Goal: Task Accomplishment & Management: Manage account settings

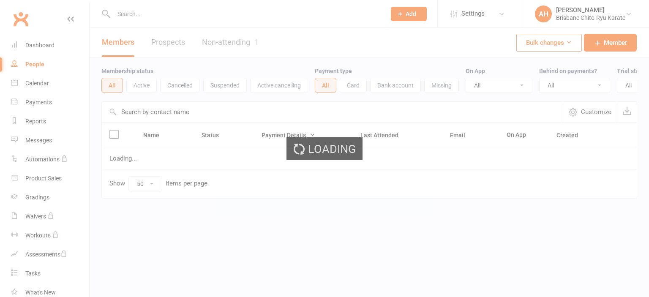
select select "50"
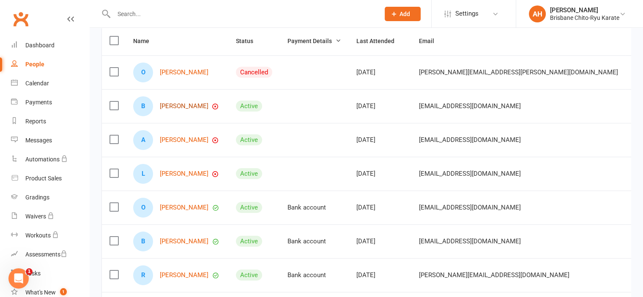
click at [191, 110] on link "[PERSON_NAME]" at bounding box center [184, 106] width 49 height 7
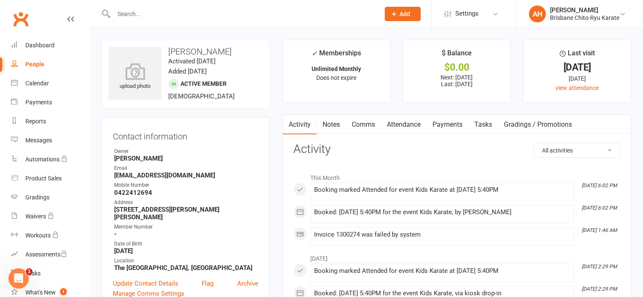
click at [442, 121] on link "Payments" at bounding box center [447, 124] width 42 height 19
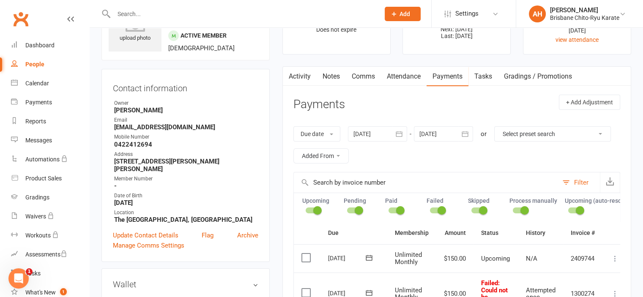
scroll to position [49, 0]
click at [321, 136] on button "Due date" at bounding box center [316, 133] width 47 height 15
click at [332, 184] on link "Date failed" at bounding box center [336, 186] width 84 height 17
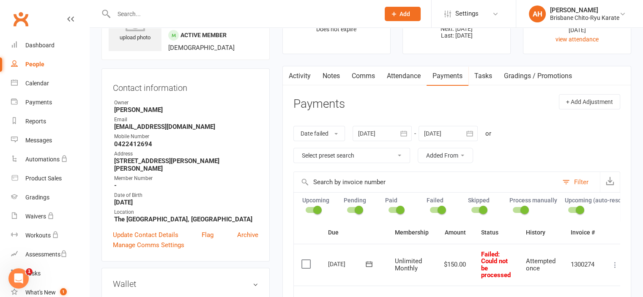
click at [399, 130] on button "button" at bounding box center [403, 133] width 15 height 15
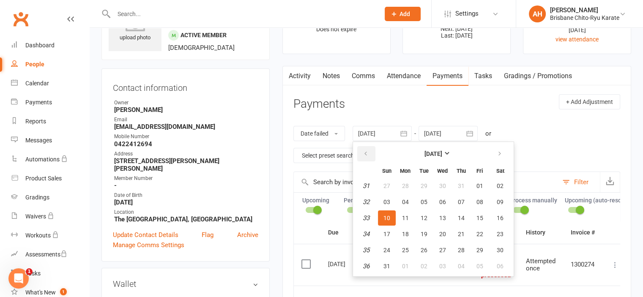
click at [368, 155] on icon "button" at bounding box center [365, 153] width 6 height 7
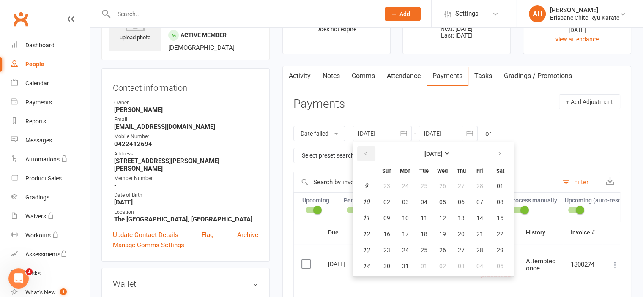
click at [368, 155] on icon "button" at bounding box center [365, 153] width 6 height 7
click at [501, 185] on span "01" at bounding box center [499, 186] width 7 height 7
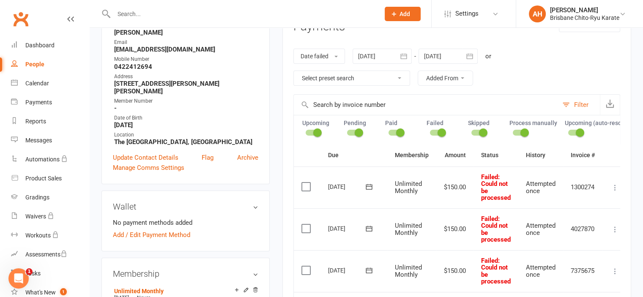
scroll to position [125, 0]
click at [329, 57] on button "Date failed" at bounding box center [319, 56] width 52 height 15
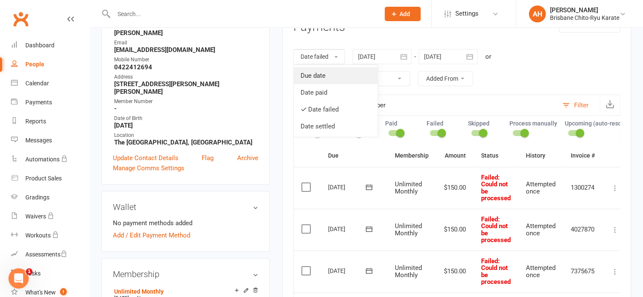
click at [328, 74] on link "Due date" at bounding box center [336, 75] width 84 height 17
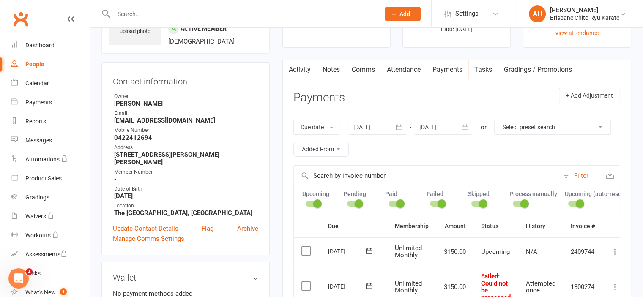
scroll to position [54, 0]
click at [394, 123] on button "button" at bounding box center [399, 127] width 15 height 15
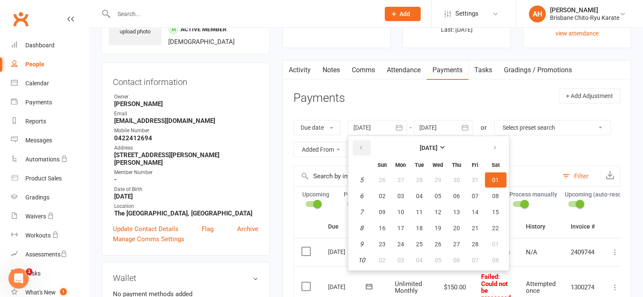
click at [363, 147] on icon "button" at bounding box center [361, 147] width 6 height 7
click at [440, 181] on span "01" at bounding box center [437, 180] width 7 height 7
type input "[DATE]"
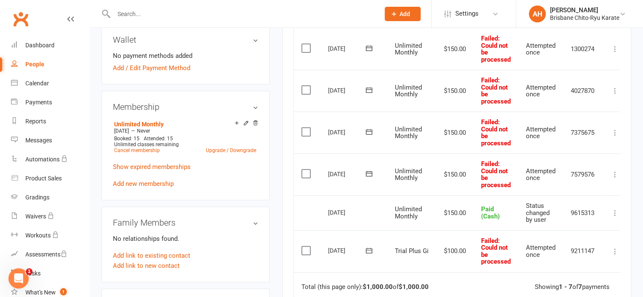
scroll to position [293, 0]
click at [613, 177] on icon at bounding box center [614, 174] width 8 height 8
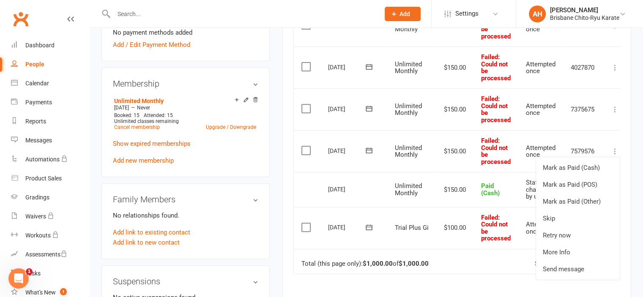
scroll to position [319, 0]
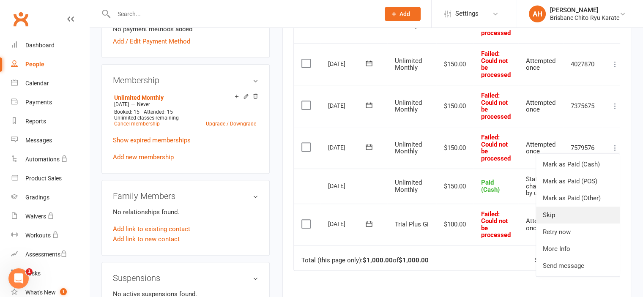
click at [575, 218] on link "Skip" at bounding box center [578, 215] width 84 height 17
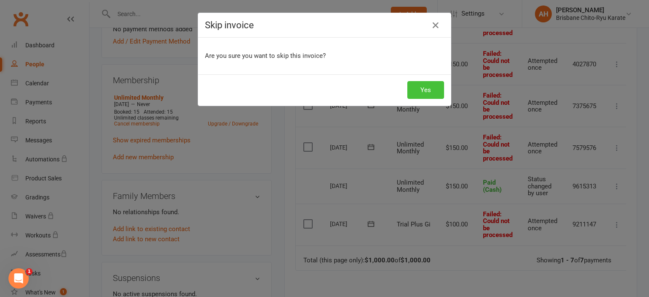
click at [429, 90] on button "Yes" at bounding box center [425, 90] width 37 height 18
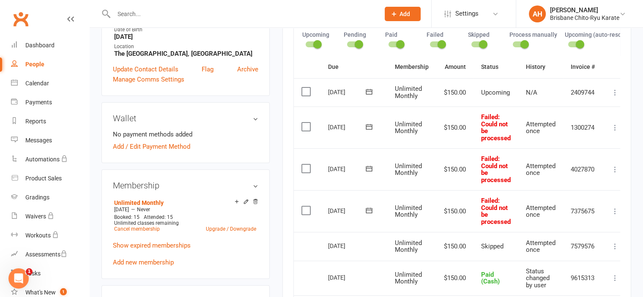
scroll to position [212, 0]
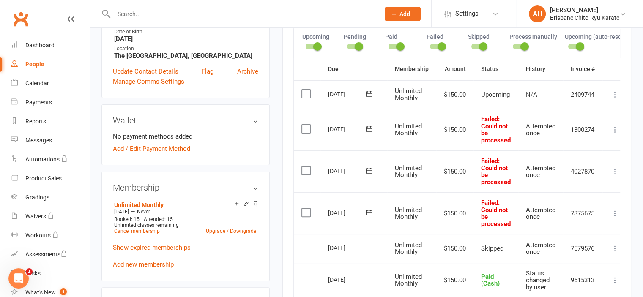
click at [616, 214] on icon at bounding box center [614, 213] width 8 height 8
click at [605, 233] on link "Mark as Paid (Cash)" at bounding box center [578, 229] width 84 height 17
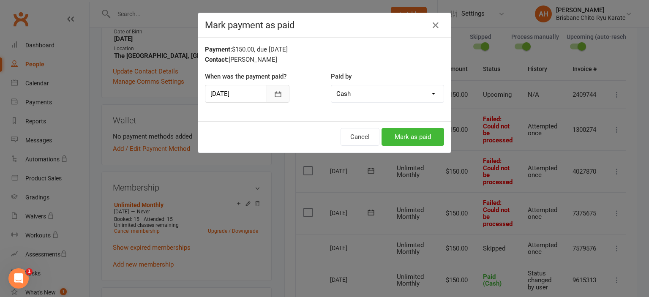
click at [274, 91] on icon "button" at bounding box center [278, 94] width 8 height 8
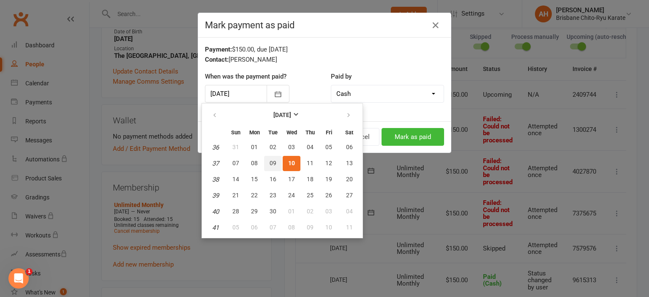
click at [272, 162] on span "09" at bounding box center [273, 163] width 7 height 7
type input "[DATE]"
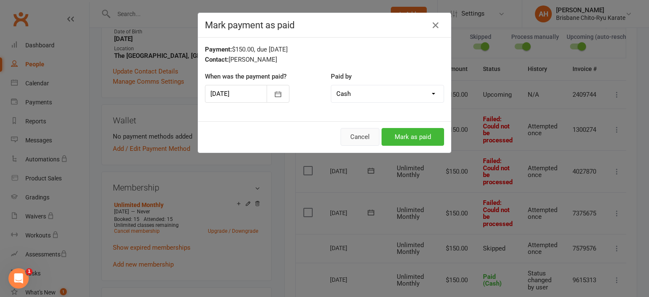
click at [364, 138] on button "Cancel" at bounding box center [360, 137] width 39 height 18
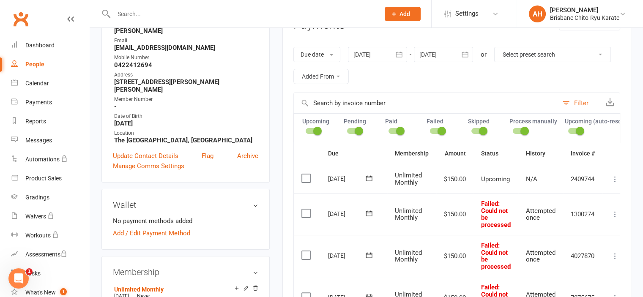
scroll to position [0, 0]
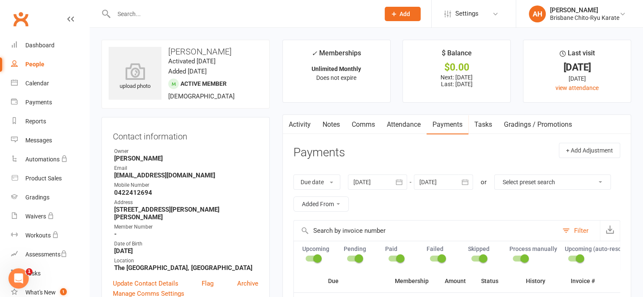
click at [395, 123] on link "Attendance" at bounding box center [404, 124] width 46 height 19
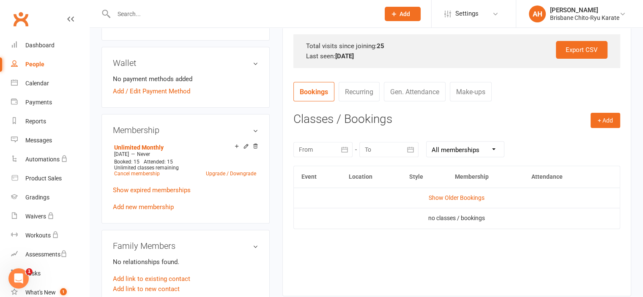
scroll to position [274, 0]
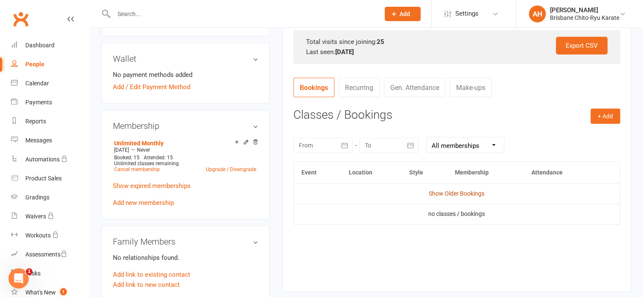
click at [453, 191] on link "Show Older Bookings" at bounding box center [456, 193] width 56 height 7
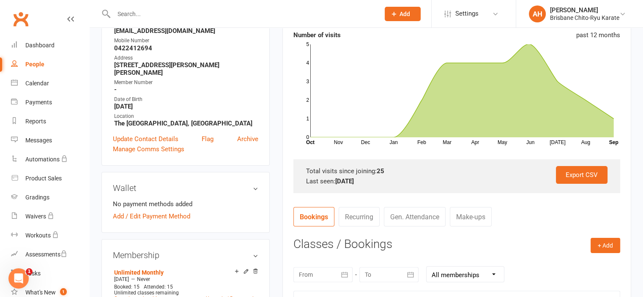
scroll to position [0, 0]
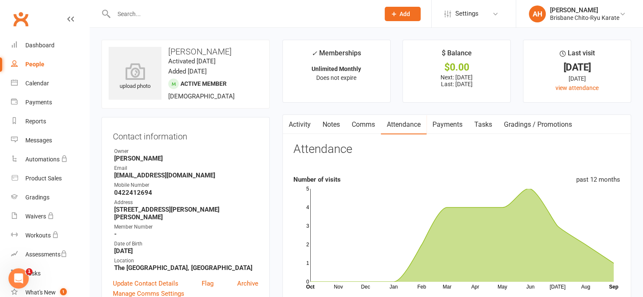
click at [452, 129] on link "Payments" at bounding box center [447, 124] width 42 height 19
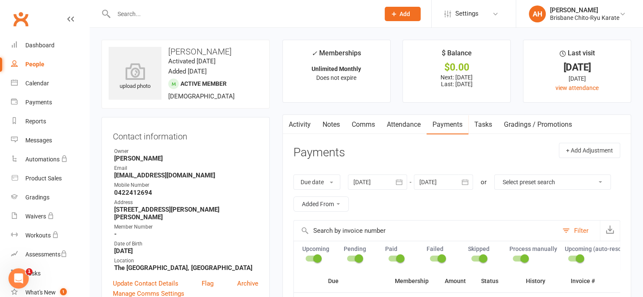
click at [392, 131] on link "Attendance" at bounding box center [404, 124] width 46 height 19
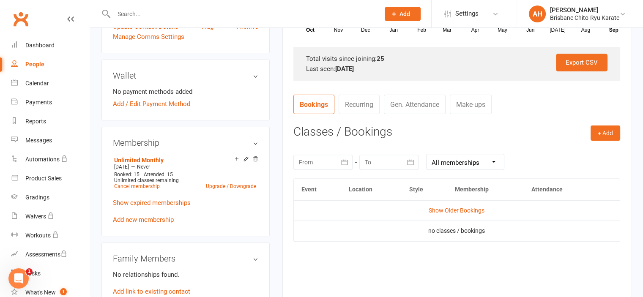
scroll to position [252, 0]
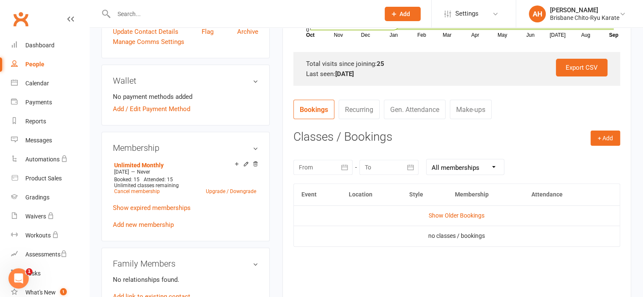
click at [448, 219] on td "Show Older Bookings" at bounding box center [457, 215] width 326 height 20
click at [445, 205] on td "Show Older Bookings" at bounding box center [457, 215] width 326 height 20
click at [445, 213] on td "Show Older Bookings" at bounding box center [457, 215] width 326 height 20
click at [445, 213] on link "Show Older Bookings" at bounding box center [456, 215] width 56 height 7
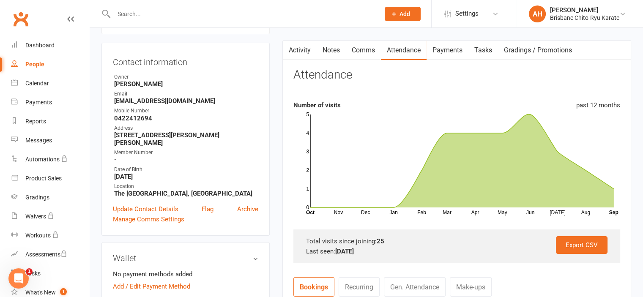
scroll to position [74, 0]
click at [52, 99] on link "Payments" at bounding box center [50, 102] width 78 height 19
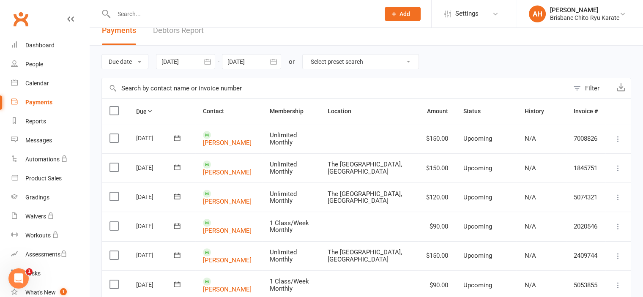
scroll to position [11, 0]
click at [188, 65] on div at bounding box center [185, 61] width 59 height 15
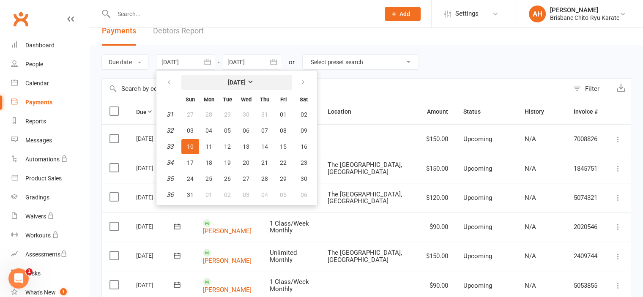
click at [242, 85] on strong "[DATE]" at bounding box center [237, 82] width 18 height 7
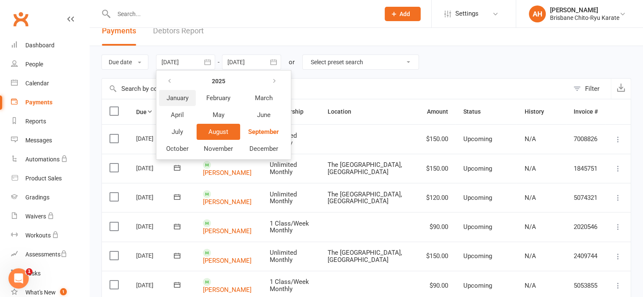
click at [172, 98] on span "January" at bounding box center [177, 98] width 22 height 8
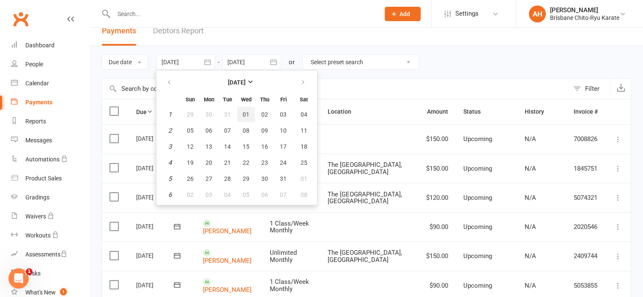
click at [246, 116] on span "01" at bounding box center [245, 114] width 7 height 7
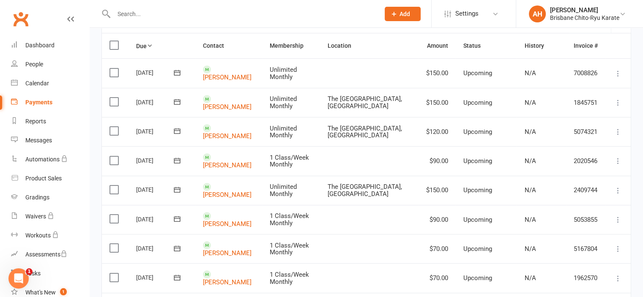
scroll to position [0, 0]
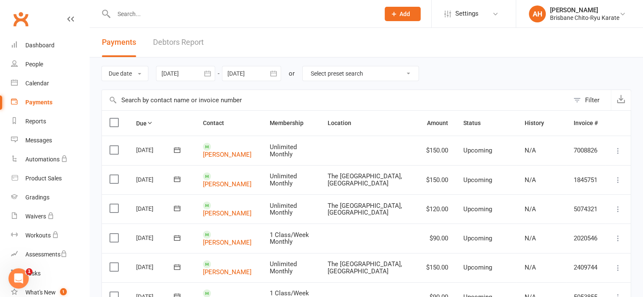
click at [174, 71] on div at bounding box center [185, 73] width 59 height 15
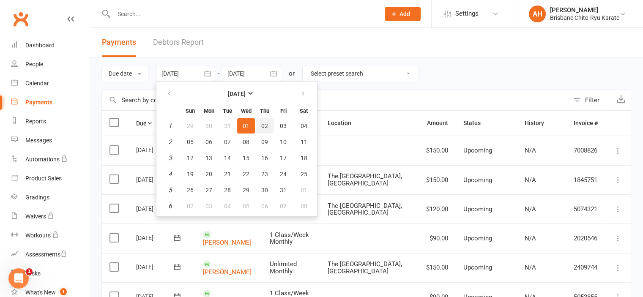
click at [265, 124] on span "02" at bounding box center [264, 126] width 7 height 7
type input "02 Jan 2025"
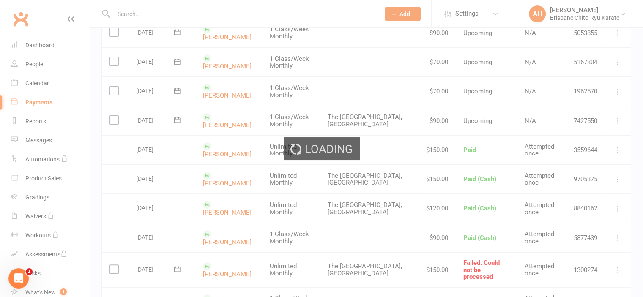
scroll to position [264, 0]
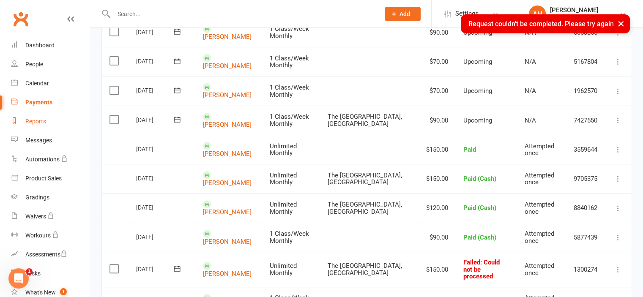
click at [35, 123] on div "Reports" at bounding box center [35, 121] width 21 height 7
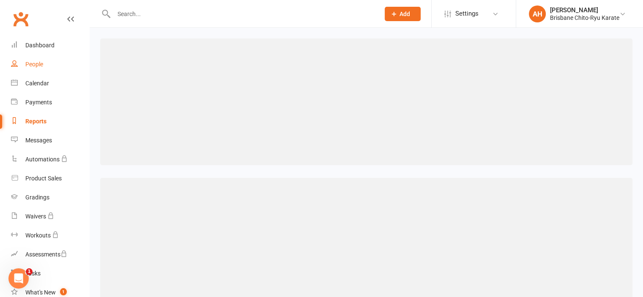
click at [28, 65] on div "People" at bounding box center [34, 64] width 18 height 7
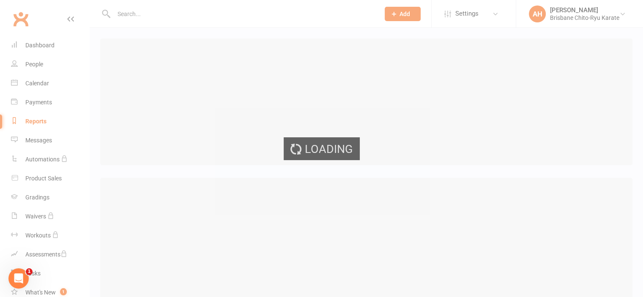
click at [26, 68] on div "Loading" at bounding box center [321, 148] width 643 height 297
click at [27, 65] on div "Loading" at bounding box center [321, 148] width 643 height 297
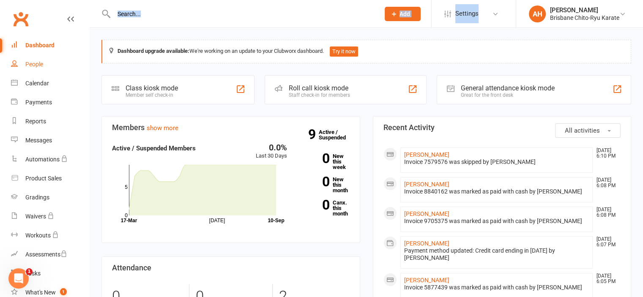
click at [49, 67] on link "People" at bounding box center [50, 64] width 78 height 19
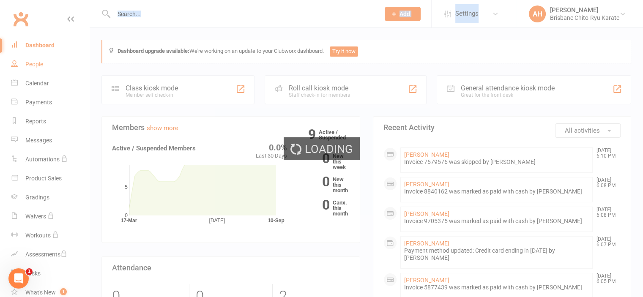
select select "50"
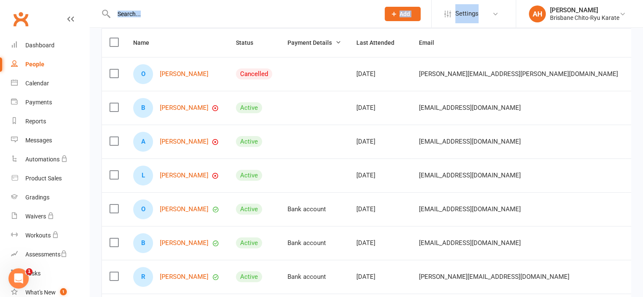
scroll to position [95, 0]
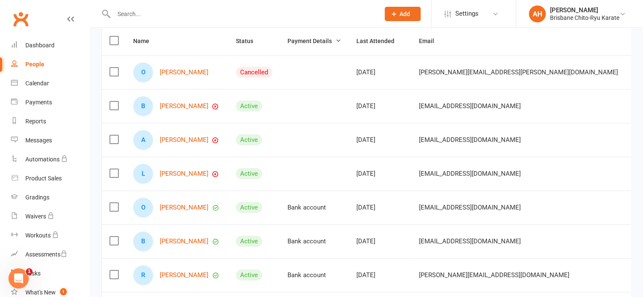
click at [180, 116] on div "B [PERSON_NAME]" at bounding box center [176, 106] width 87 height 20
click at [181, 110] on link "[PERSON_NAME]" at bounding box center [184, 106] width 49 height 7
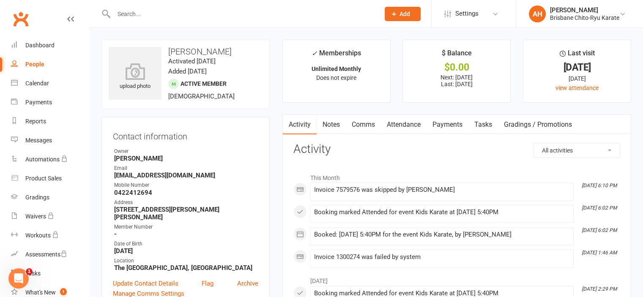
click at [460, 123] on link "Payments" at bounding box center [447, 124] width 42 height 19
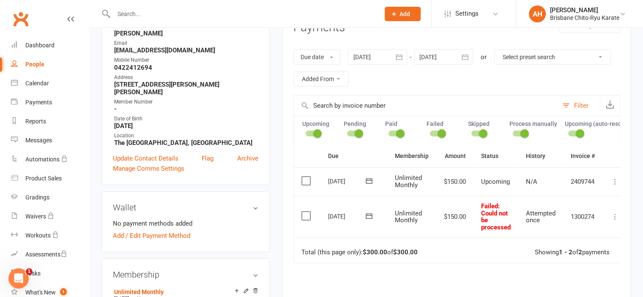
scroll to position [125, 0]
click at [395, 63] on button "button" at bounding box center [399, 57] width 15 height 15
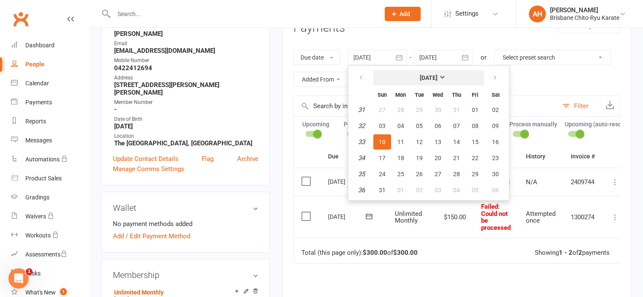
click at [425, 81] on button "[DATE]" at bounding box center [428, 77] width 111 height 15
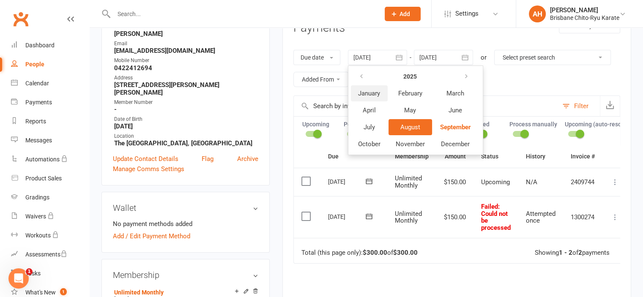
click at [365, 95] on span "January" at bounding box center [369, 94] width 22 height 8
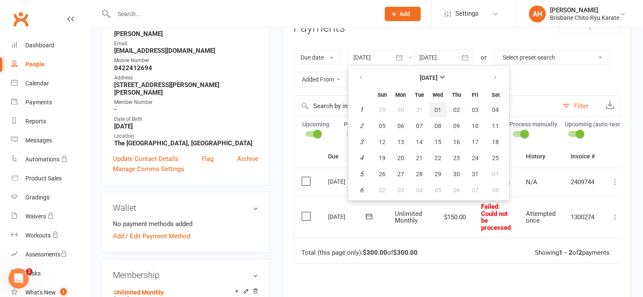
click at [436, 110] on span "01" at bounding box center [437, 109] width 7 height 7
type input "[DATE]"
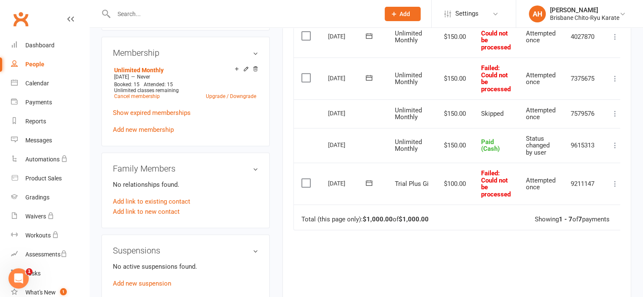
scroll to position [349, 0]
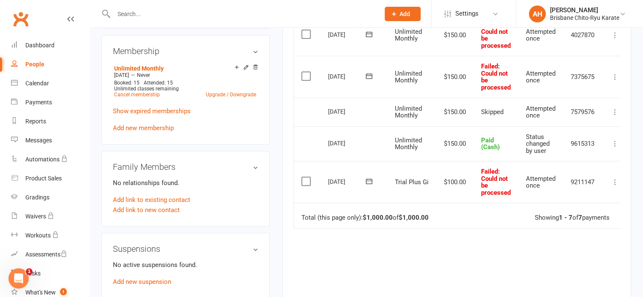
click at [614, 186] on icon at bounding box center [614, 182] width 8 height 8
click at [456, 233] on div "Due Contact Membership Amount Status History Invoice # Select this [DATE] [PERS…" at bounding box center [456, 129] width 327 height 416
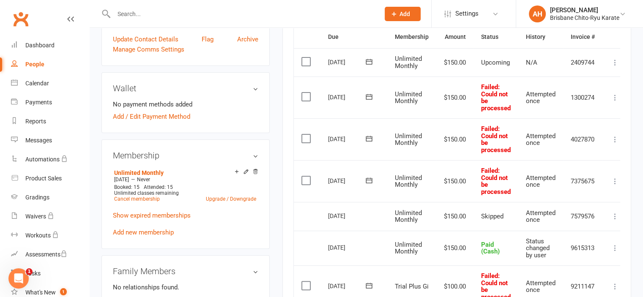
scroll to position [244, 0]
click at [614, 102] on icon at bounding box center [614, 98] width 8 height 8
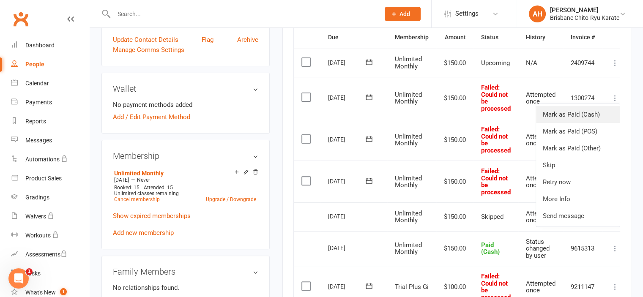
click at [581, 119] on link "Mark as Paid (Cash)" at bounding box center [578, 114] width 84 height 17
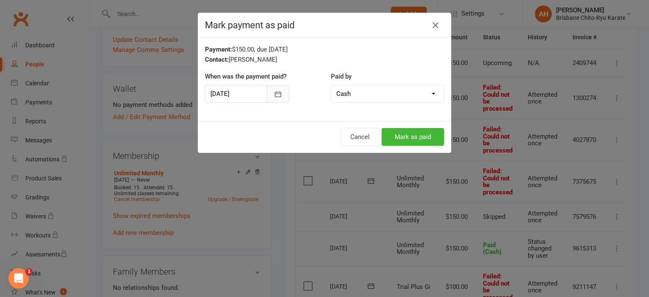
click at [276, 91] on icon "button" at bounding box center [278, 94] width 8 height 8
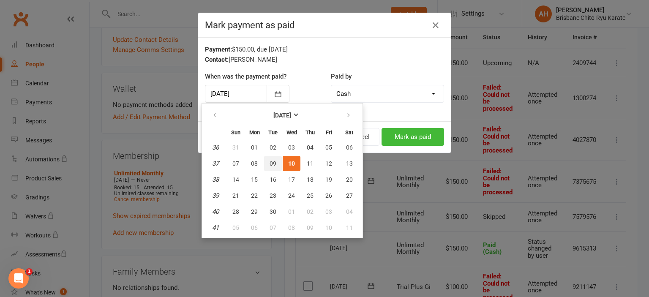
click at [269, 166] on button "09" at bounding box center [273, 163] width 18 height 15
type input "[DATE]"
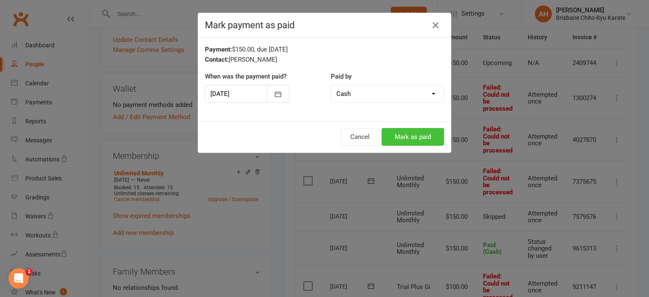
click at [401, 134] on button "Mark as paid" at bounding box center [412, 137] width 63 height 18
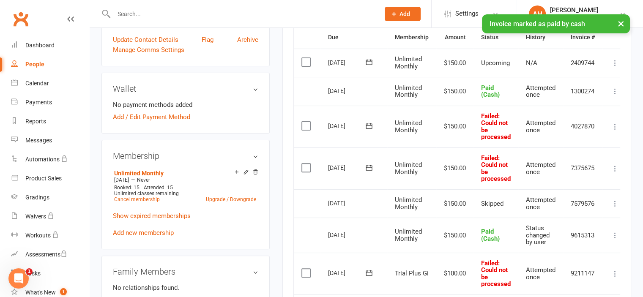
click at [607, 130] on td "Mark as Paid (Cash) Mark as Paid (POS) Mark as Paid (Other) Skip Retry now More…" at bounding box center [614, 127] width 25 height 42
click at [617, 130] on icon at bounding box center [614, 127] width 8 height 8
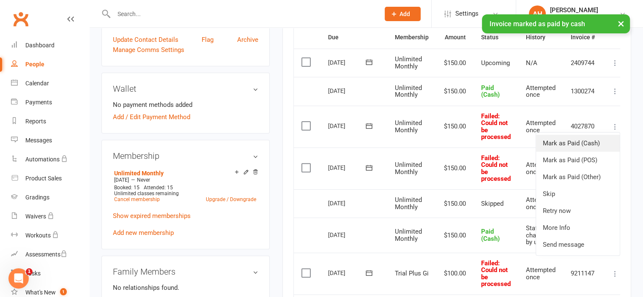
click at [583, 152] on link "Mark as Paid (Cash)" at bounding box center [578, 143] width 84 height 17
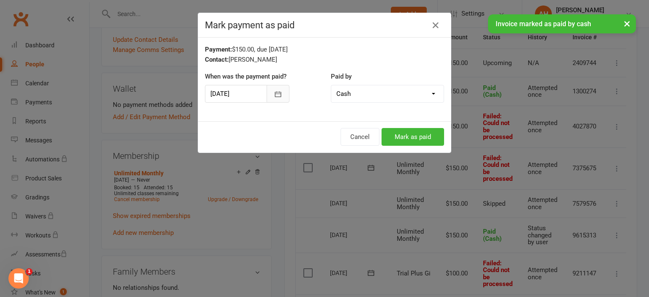
click at [284, 98] on button "button" at bounding box center [278, 94] width 23 height 18
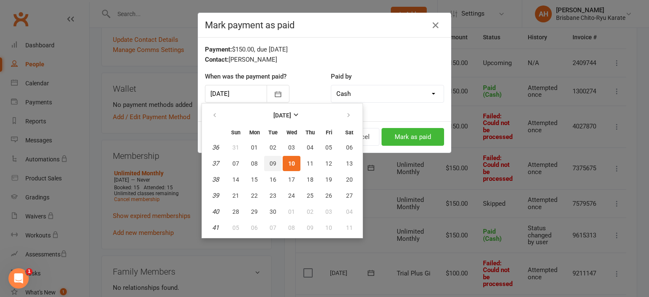
click at [276, 166] on button "09" at bounding box center [273, 163] width 18 height 15
type input "[DATE]"
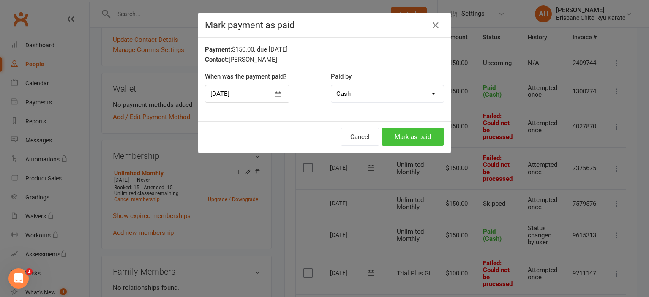
click at [406, 136] on button "Mark as paid" at bounding box center [412, 137] width 63 height 18
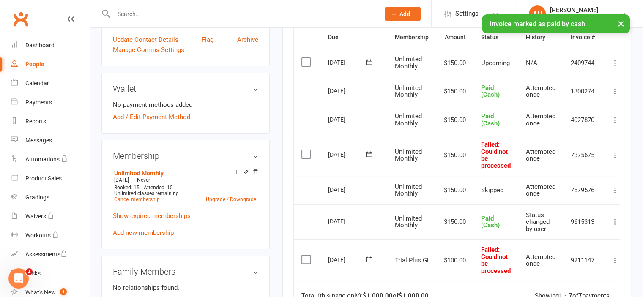
click at [616, 165] on td "Mark as Paid (Cash) Mark as Paid (POS) Mark as Paid (Other) Skip Retry now More…" at bounding box center [614, 155] width 25 height 42
click at [616, 159] on icon at bounding box center [614, 155] width 8 height 8
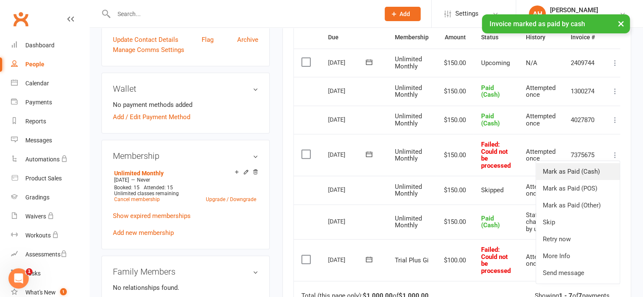
click at [582, 178] on link "Mark as Paid (Cash)" at bounding box center [578, 171] width 84 height 17
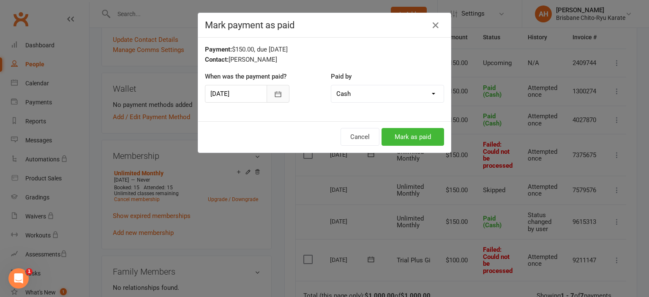
click at [278, 96] on icon "button" at bounding box center [278, 94] width 8 height 8
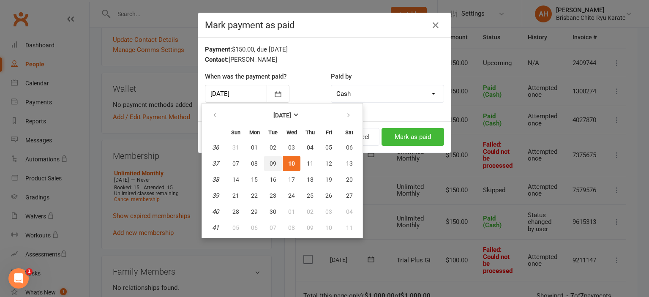
click at [272, 164] on span "09" at bounding box center [273, 163] width 7 height 7
type input "[DATE]"
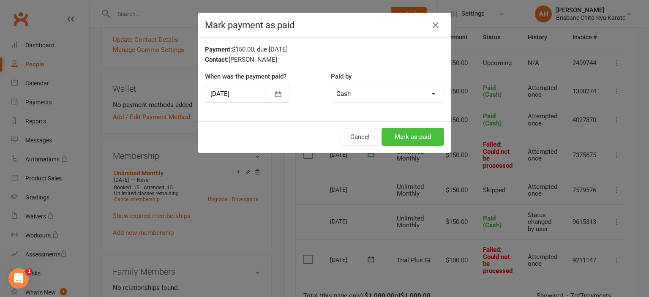
click at [422, 141] on button "Mark as paid" at bounding box center [412, 137] width 63 height 18
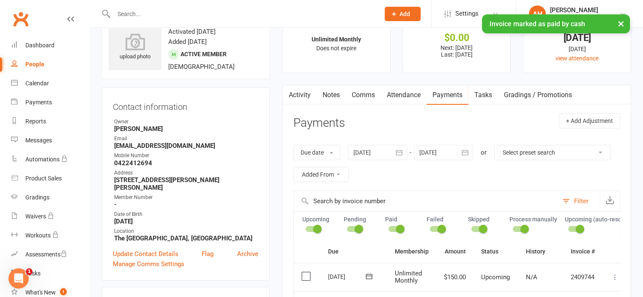
scroll to position [0, 0]
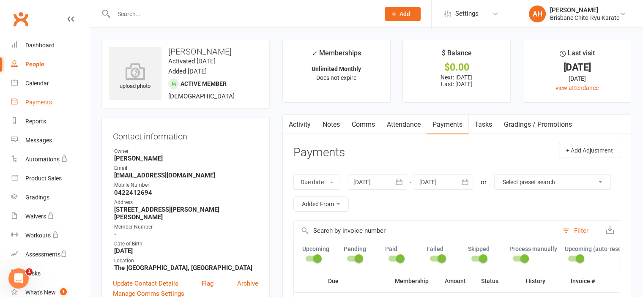
click at [60, 104] on link "Payments" at bounding box center [50, 102] width 78 height 19
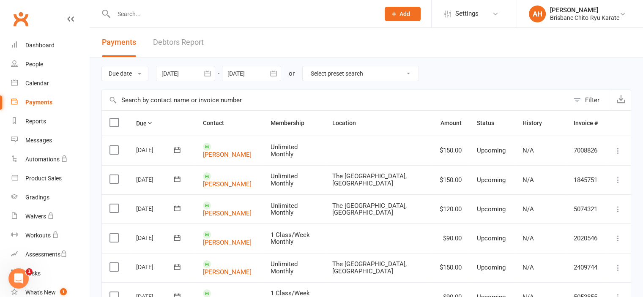
click at [203, 74] on button "button" at bounding box center [207, 73] width 15 height 15
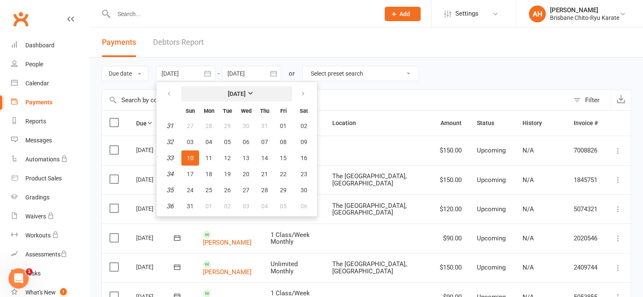
click at [245, 97] on strong "[DATE]" at bounding box center [237, 93] width 18 height 7
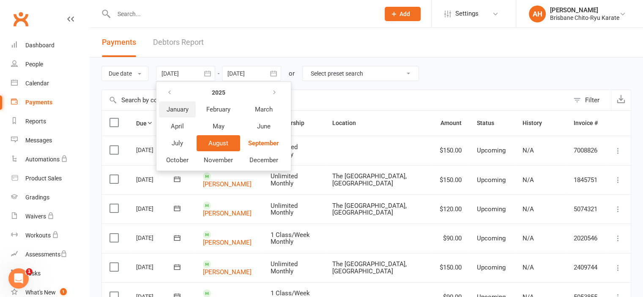
click at [191, 108] on button "January" at bounding box center [177, 109] width 37 height 16
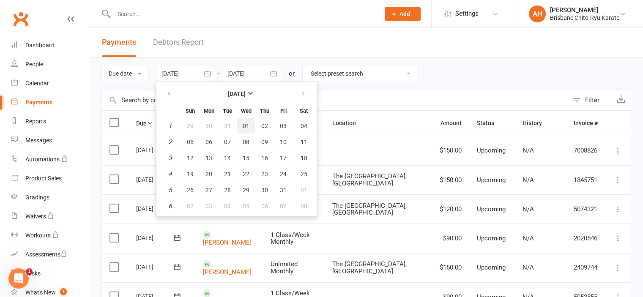
click at [249, 127] on span "01" at bounding box center [245, 126] width 7 height 7
type input "[DATE]"
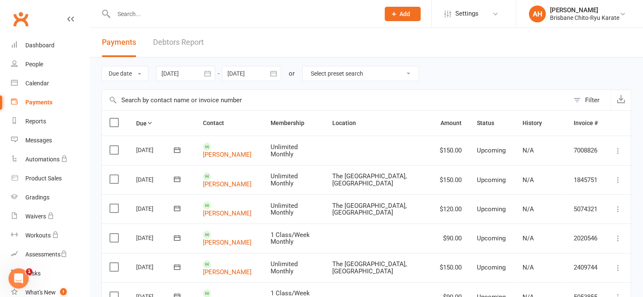
click at [268, 71] on button "button" at bounding box center [273, 73] width 15 height 15
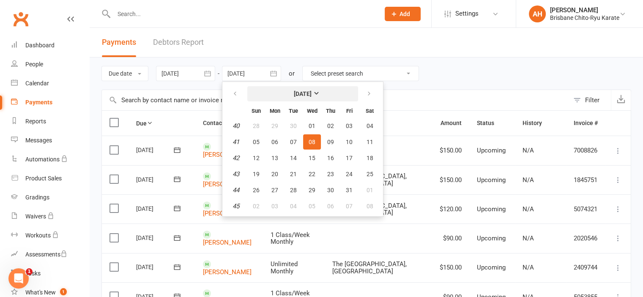
click at [305, 97] on button "[DATE]" at bounding box center [302, 93] width 111 height 15
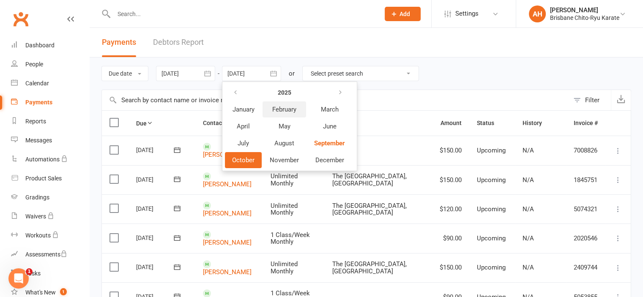
click at [294, 109] on span "February" at bounding box center [284, 110] width 24 height 8
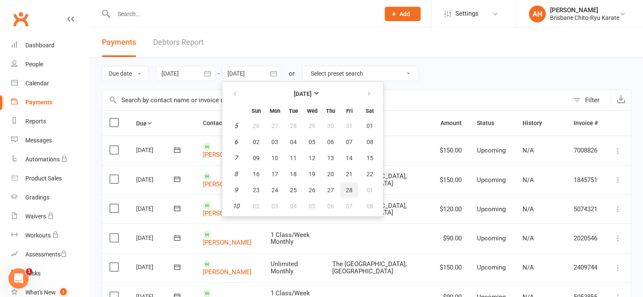
click at [349, 194] on button "28" at bounding box center [349, 190] width 18 height 15
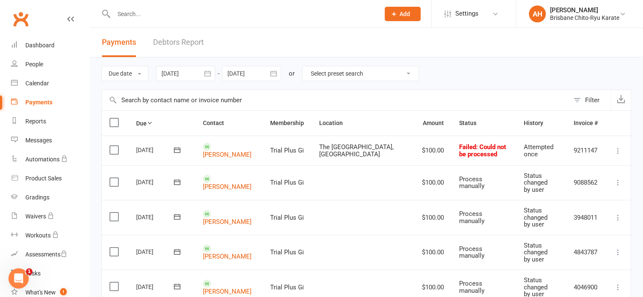
click at [274, 69] on icon "button" at bounding box center [273, 73] width 8 height 8
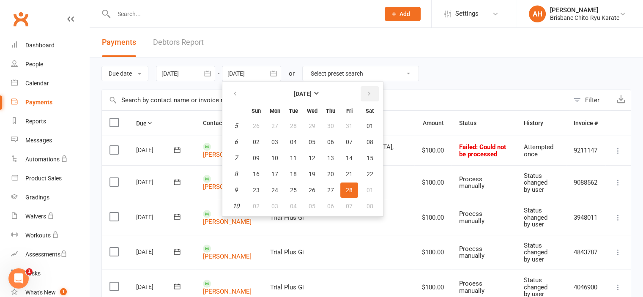
click at [373, 94] on button "button" at bounding box center [369, 93] width 18 height 15
click at [271, 208] on button "31" at bounding box center [275, 206] width 18 height 15
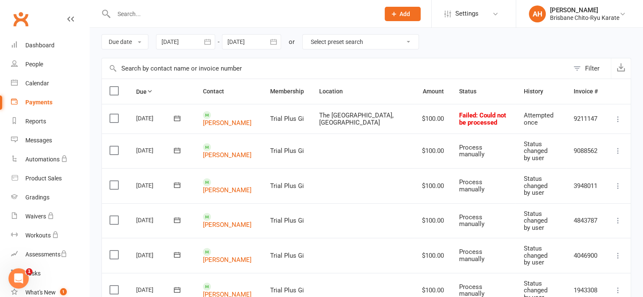
scroll to position [31, 0]
click at [253, 48] on div at bounding box center [251, 42] width 59 height 15
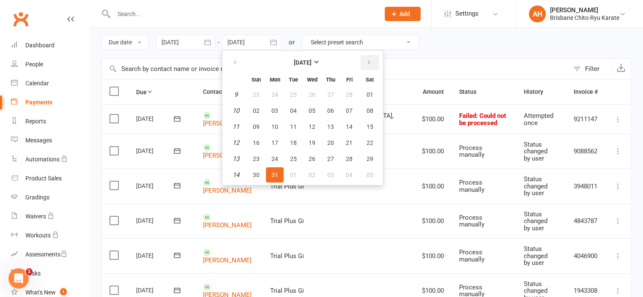
click at [368, 65] on icon "button" at bounding box center [369, 62] width 6 height 7
click at [311, 157] on span "30" at bounding box center [311, 158] width 7 height 7
type input "[DATE]"
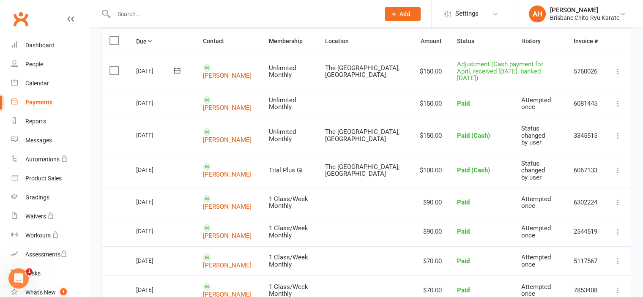
scroll to position [0, 0]
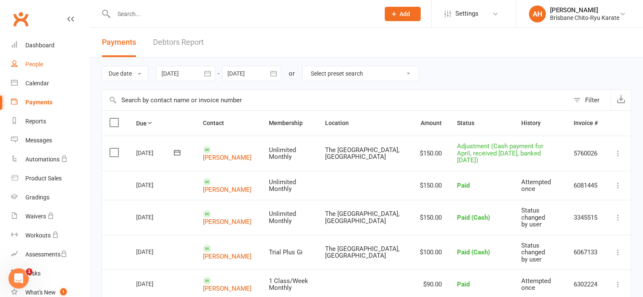
click at [38, 65] on div "People" at bounding box center [34, 64] width 18 height 7
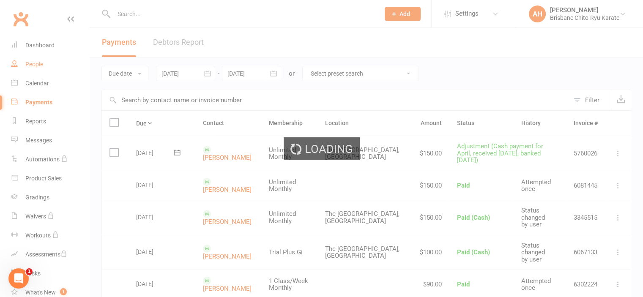
select select "50"
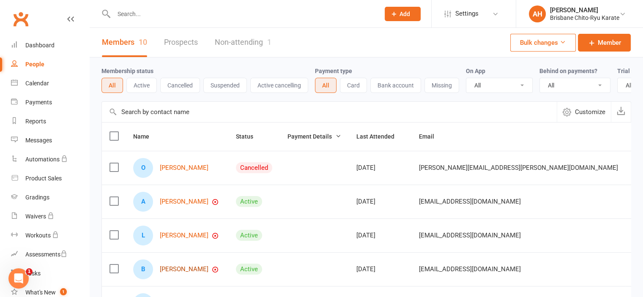
click at [191, 273] on link "[PERSON_NAME]" at bounding box center [184, 269] width 49 height 7
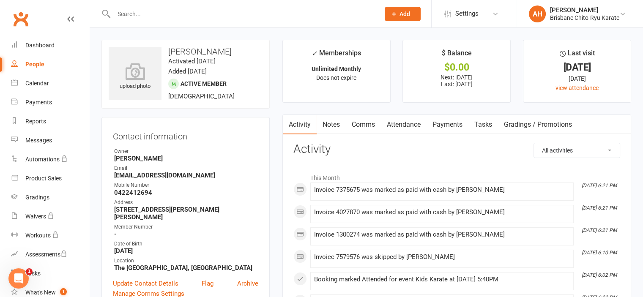
click at [432, 126] on link "Payments" at bounding box center [447, 124] width 42 height 19
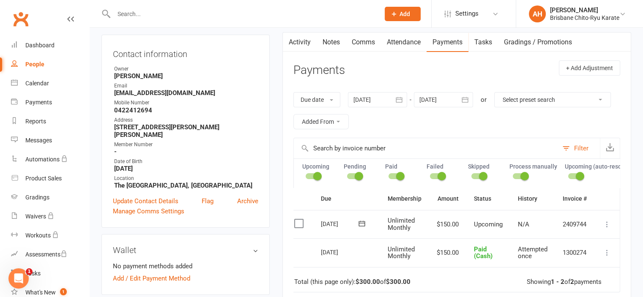
scroll to position [82, 0]
click at [430, 180] on div "Upcoming Pending Paid Failed Skipped Process manually Upcoming (auto-reschedule)" at bounding box center [456, 173] width 327 height 29
click at [494, 107] on select "Select preset search All failures All skipped payments All pending payments Suc…" at bounding box center [552, 100] width 116 height 14
select select "0"
click at [494, 107] on select "Select preset search All failures All skipped payments All pending payments Suc…" at bounding box center [552, 100] width 116 height 14
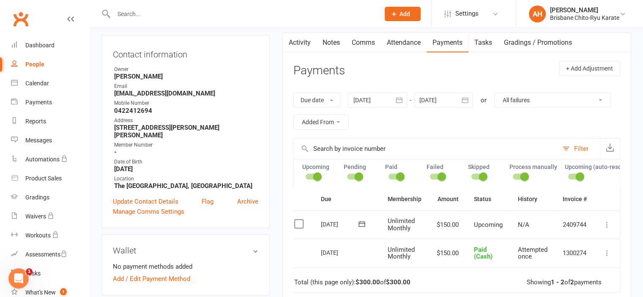
type input "[DATE]"
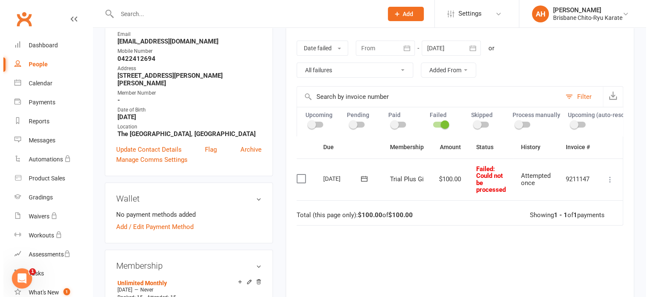
scroll to position [144, 0]
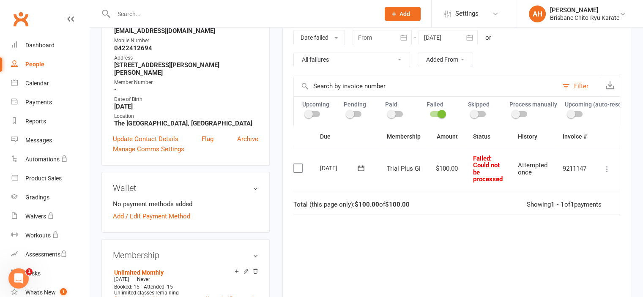
click at [605, 173] on icon at bounding box center [606, 169] width 8 height 8
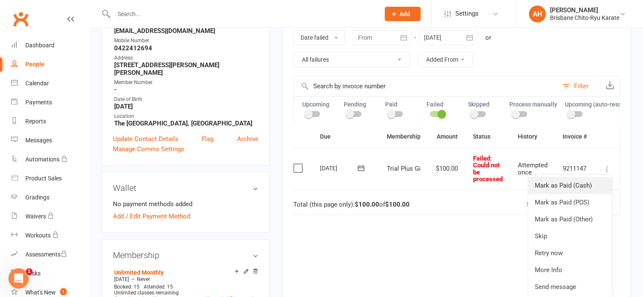
click at [569, 194] on link "Mark as Paid (Cash)" at bounding box center [570, 185] width 84 height 17
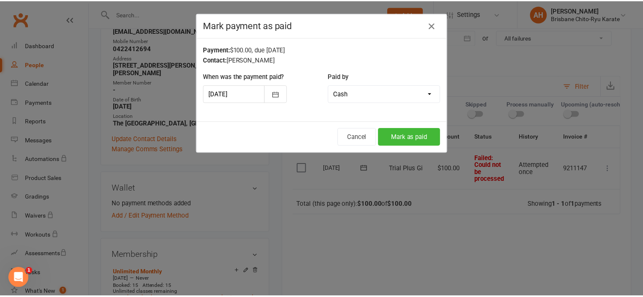
scroll to position [0, 5]
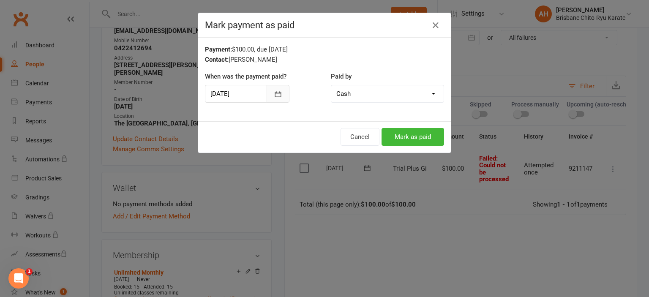
click at [273, 87] on button "button" at bounding box center [278, 94] width 23 height 18
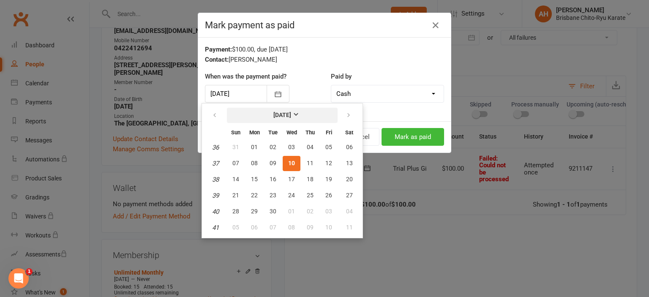
click at [280, 115] on strong "[DATE]" at bounding box center [282, 115] width 18 height 7
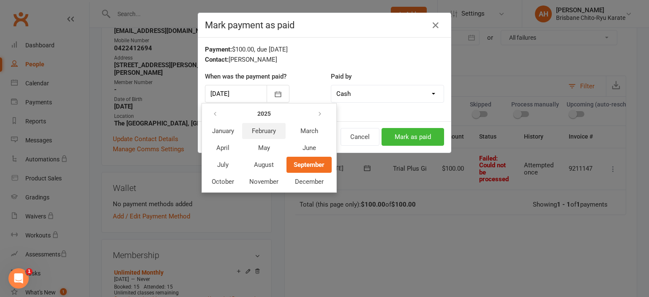
click at [266, 135] on button "February" at bounding box center [264, 131] width 44 height 16
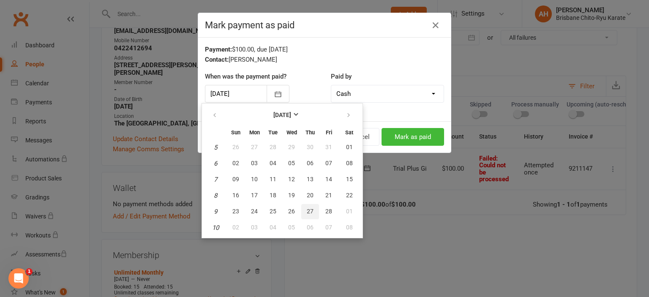
click at [312, 212] on span "27" at bounding box center [310, 211] width 7 height 7
type input "[DATE]"
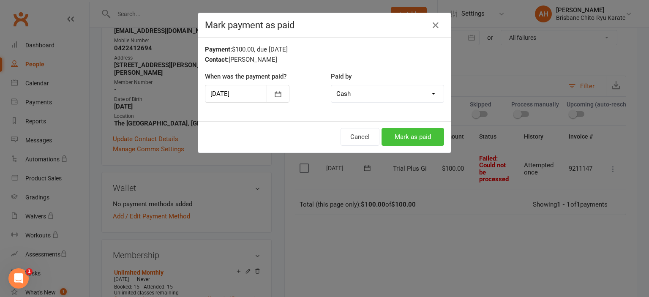
click at [420, 138] on button "Mark as paid" at bounding box center [412, 137] width 63 height 18
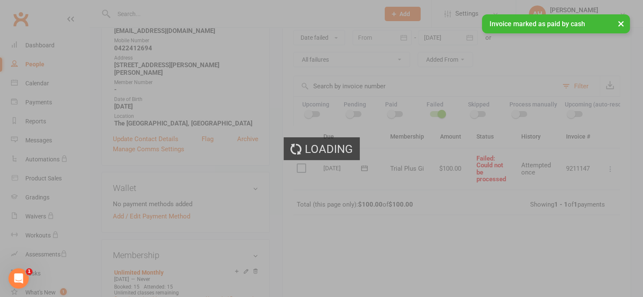
scroll to position [0, 0]
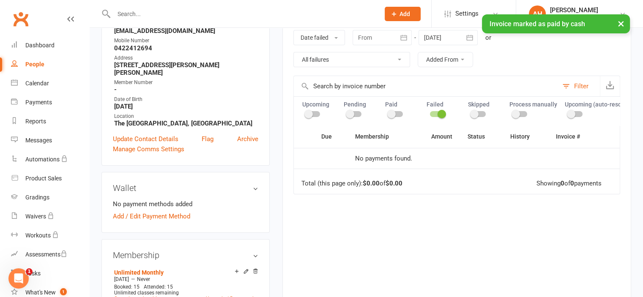
click at [31, 65] on div "People" at bounding box center [34, 64] width 19 height 7
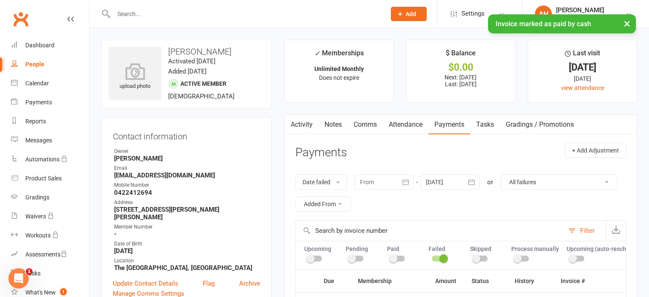
select select "50"
